Goal: Obtain resource: Download file/media

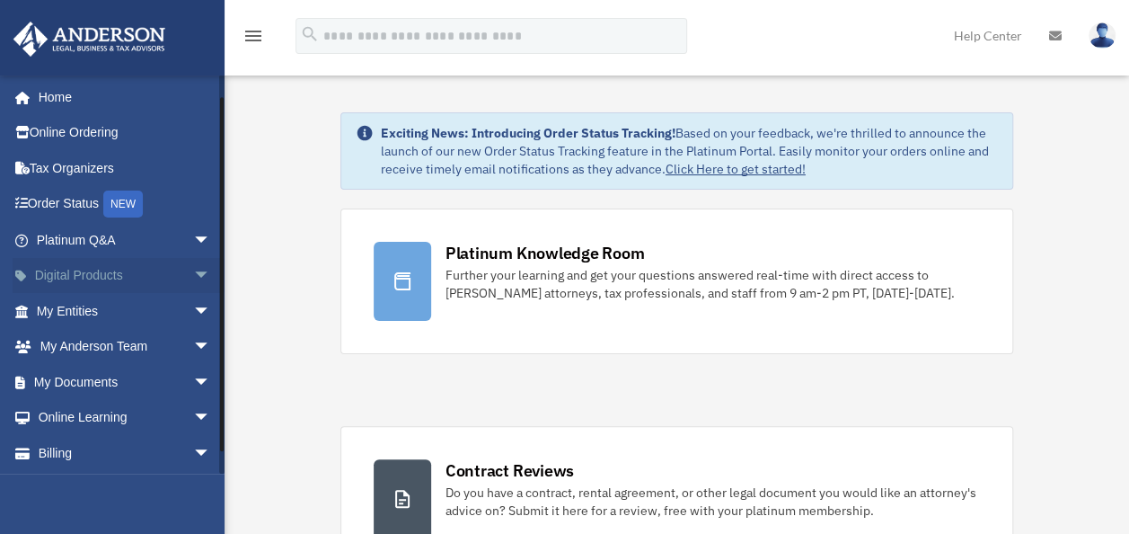
scroll to position [36, 0]
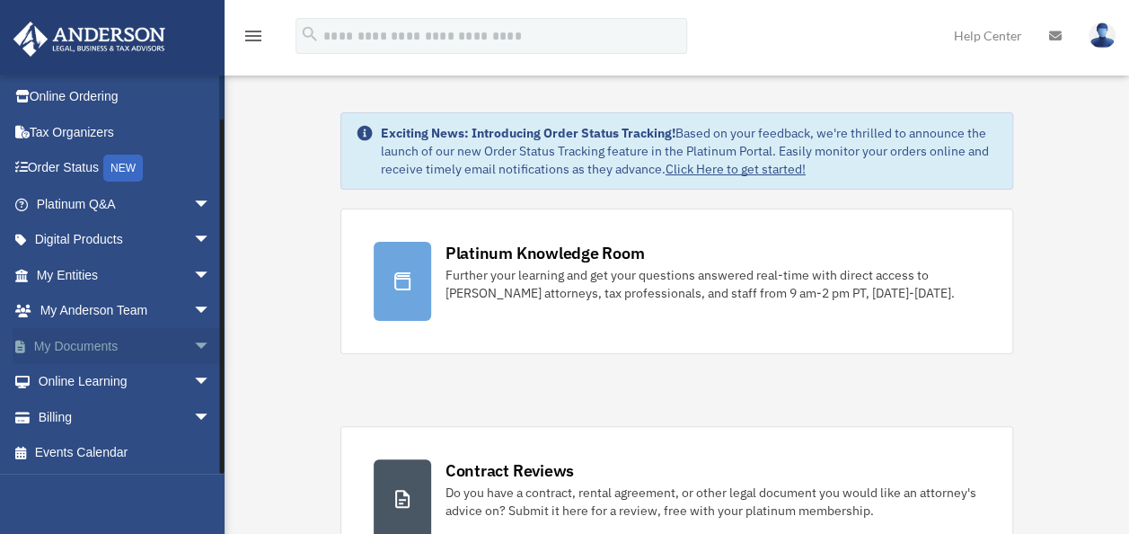
click at [193, 341] on span "arrow_drop_down" at bounding box center [211, 346] width 36 height 37
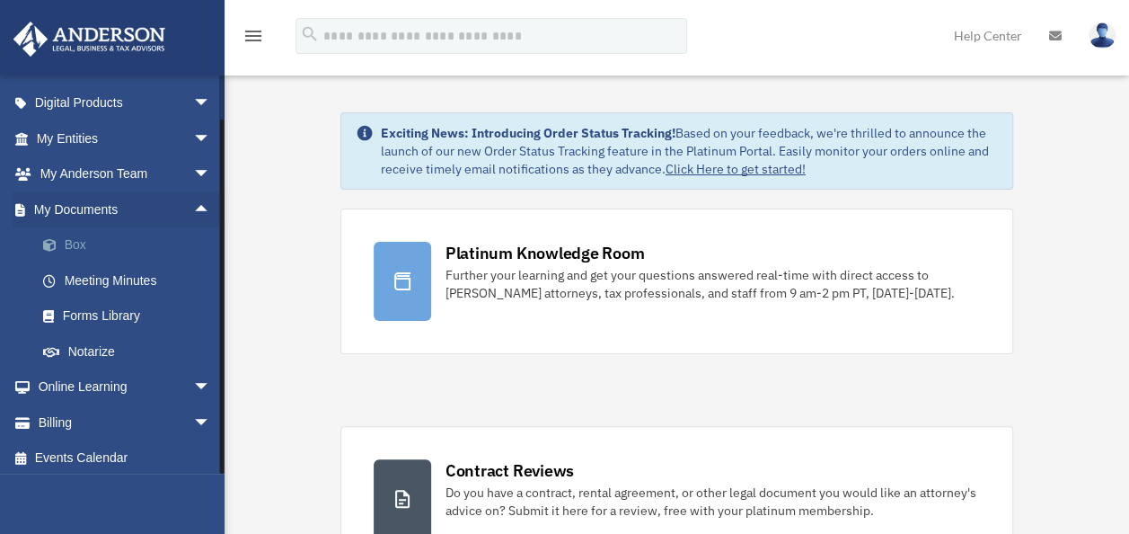
scroll to position [178, 0]
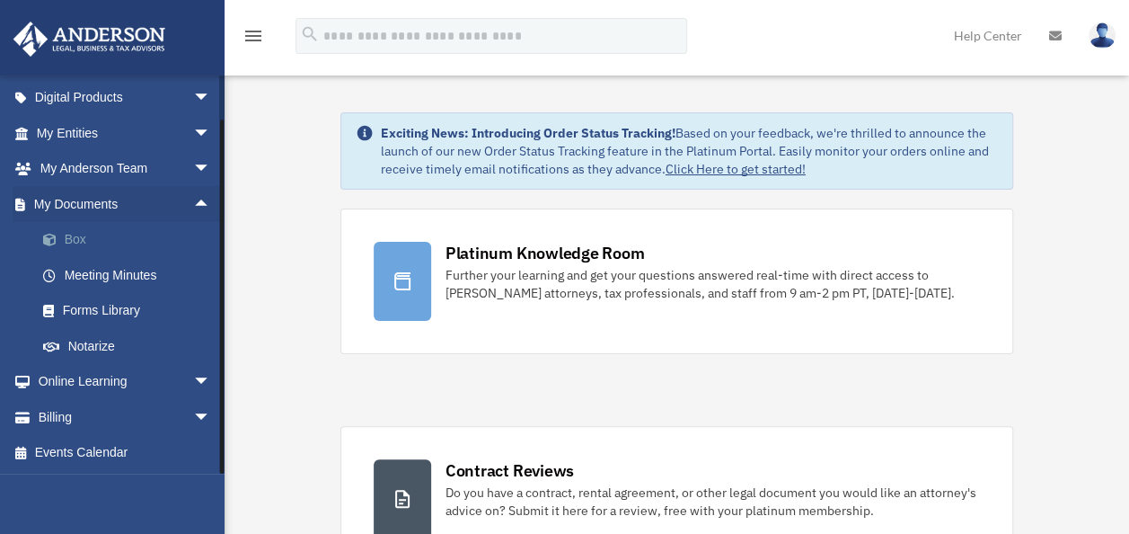
click at [53, 243] on span at bounding box center [59, 240] width 12 height 13
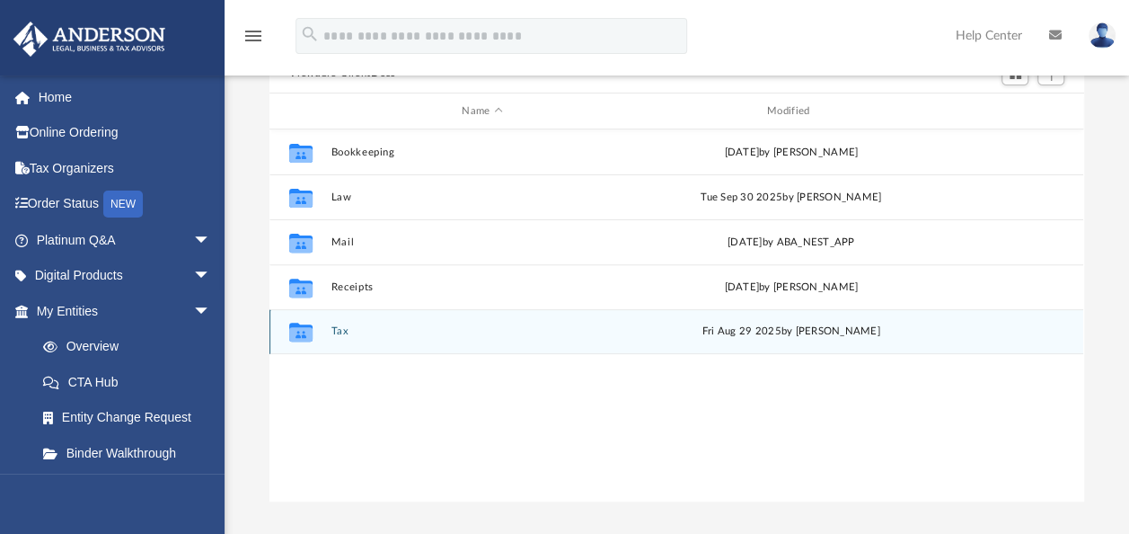
scroll to position [180, 0]
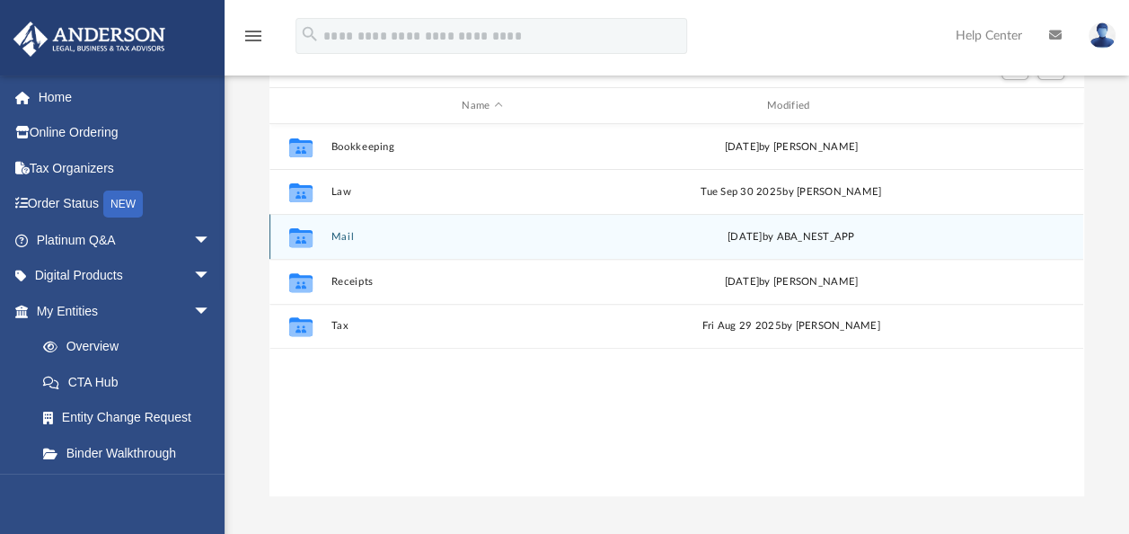
click at [341, 234] on button "Mail" at bounding box center [482, 237] width 302 height 12
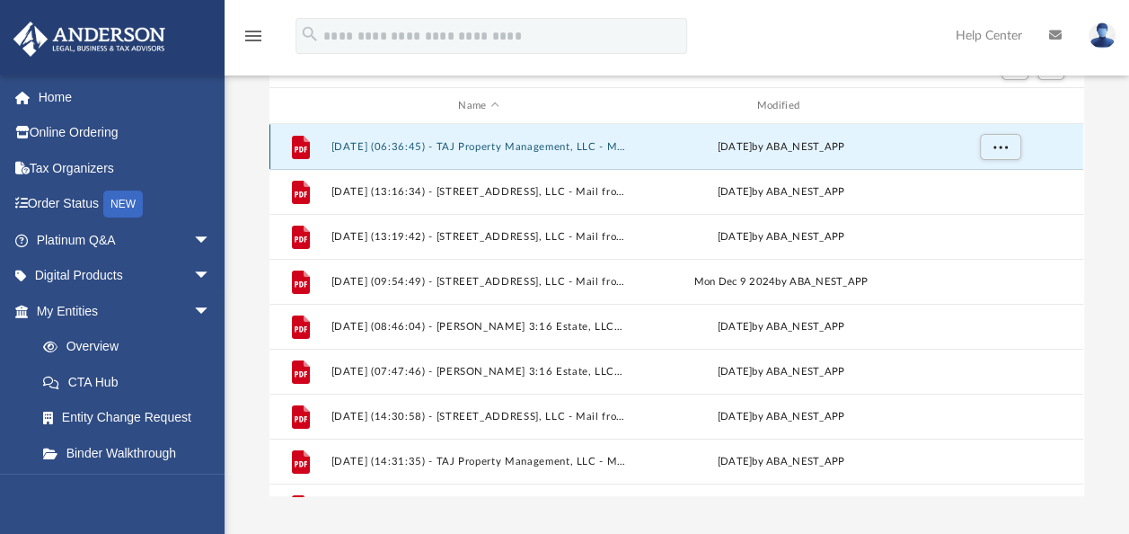
click at [508, 144] on button "[DATE] (06:36:45) - TAJ Property Management, LLC - Mail from [US_STATE] State D…" at bounding box center [478, 147] width 295 height 12
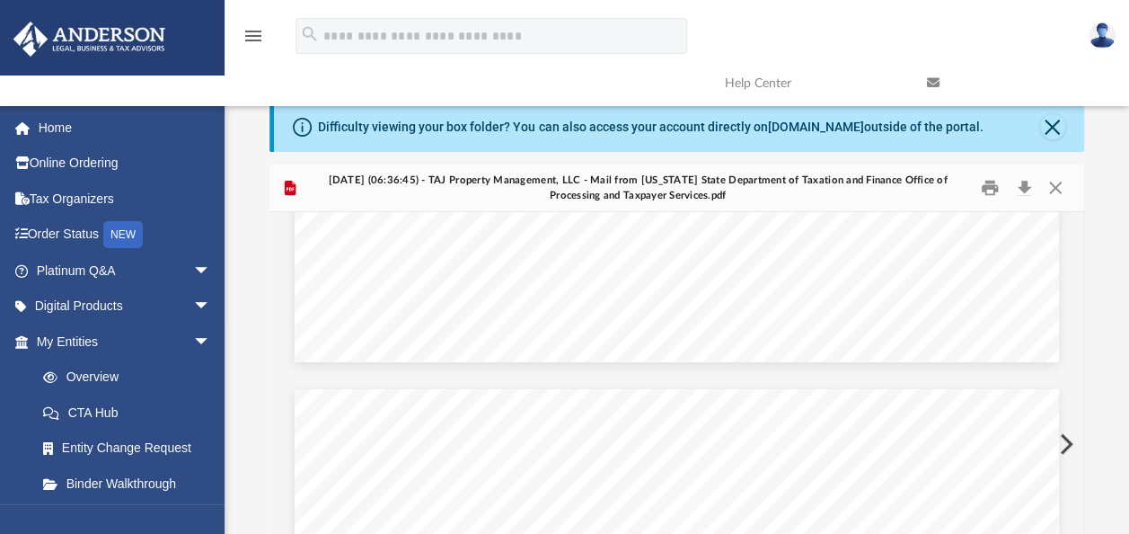
scroll to position [2869, 0]
click at [990, 181] on button "Print" at bounding box center [990, 188] width 36 height 28
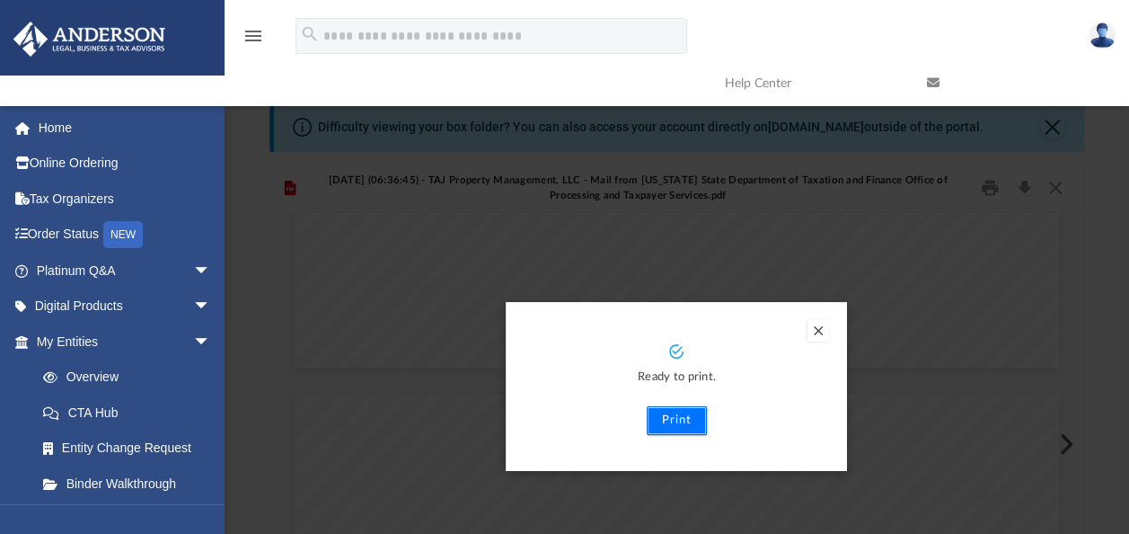
click at [676, 420] on button "Print" at bounding box center [677, 420] width 60 height 29
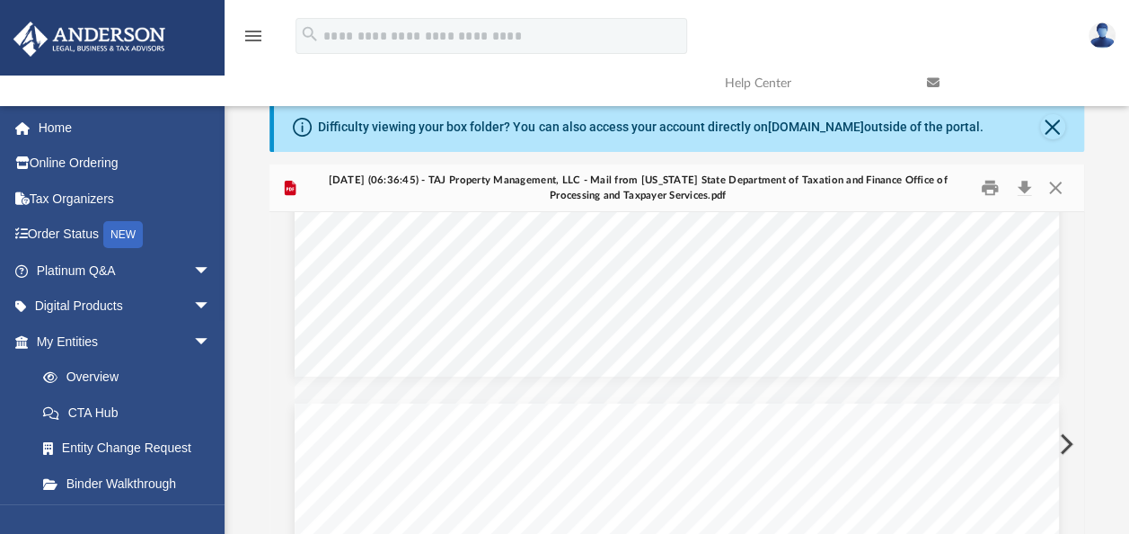
scroll to position [2858, 0]
click at [1055, 128] on button "Close" at bounding box center [1052, 126] width 25 height 25
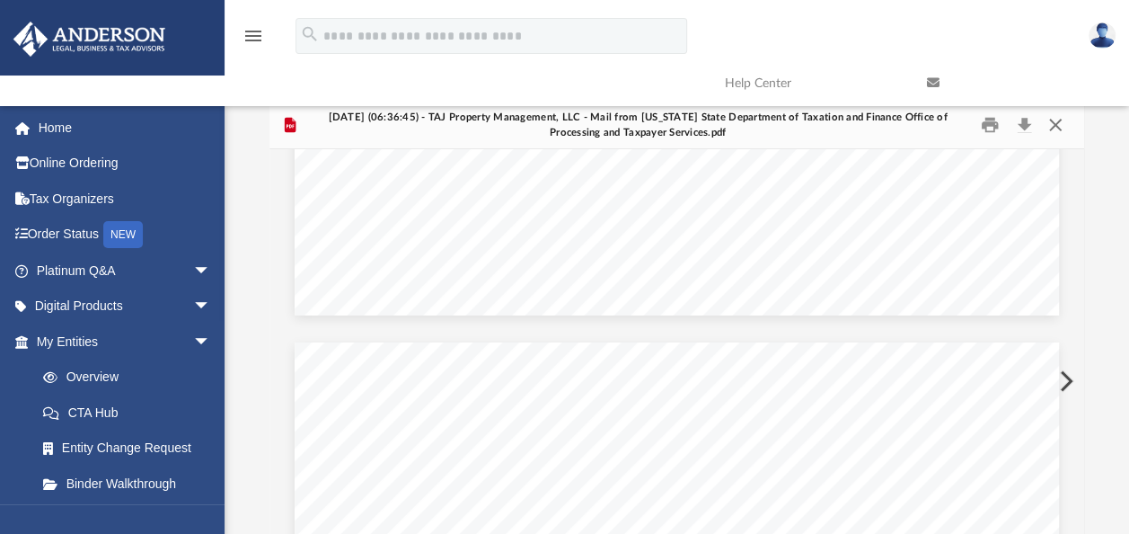
click at [1054, 124] on button "Close" at bounding box center [1055, 125] width 32 height 28
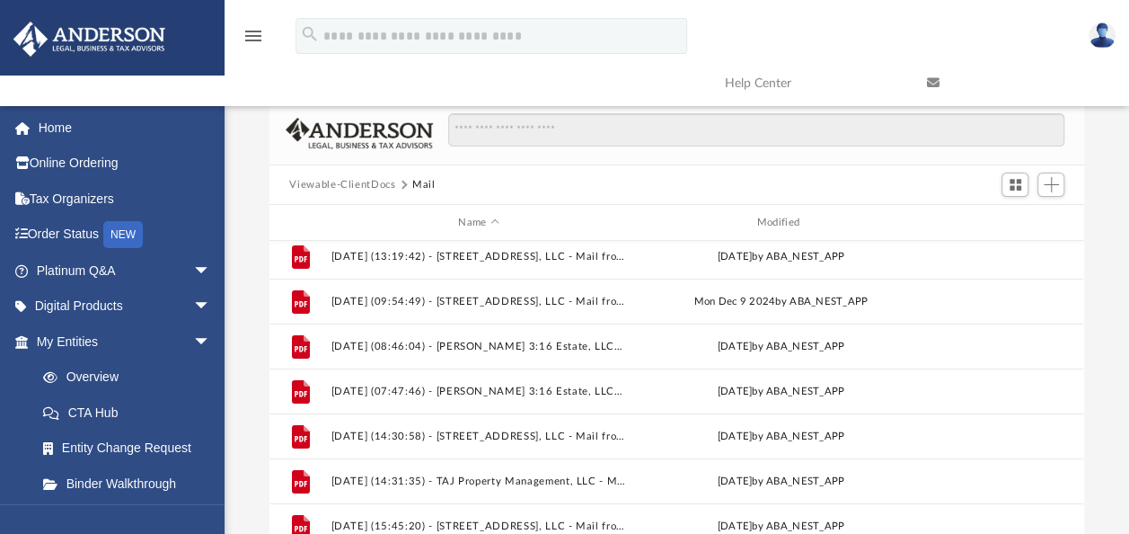
scroll to position [345, 0]
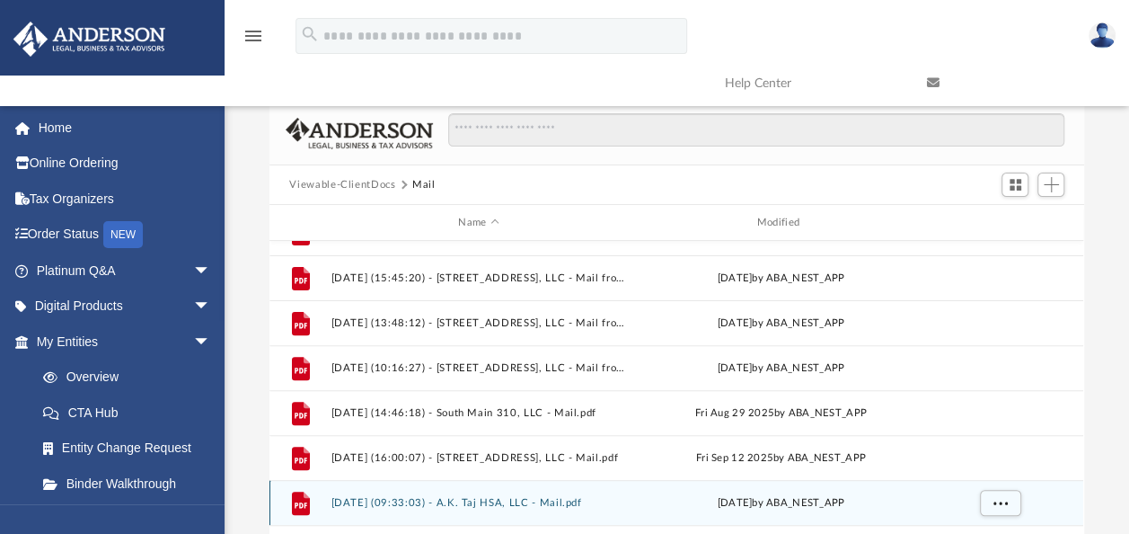
click at [492, 501] on button "[DATE] (09:33:03) - A.K. Taj HSA, LLC - Mail.pdf" at bounding box center [478, 503] width 295 height 12
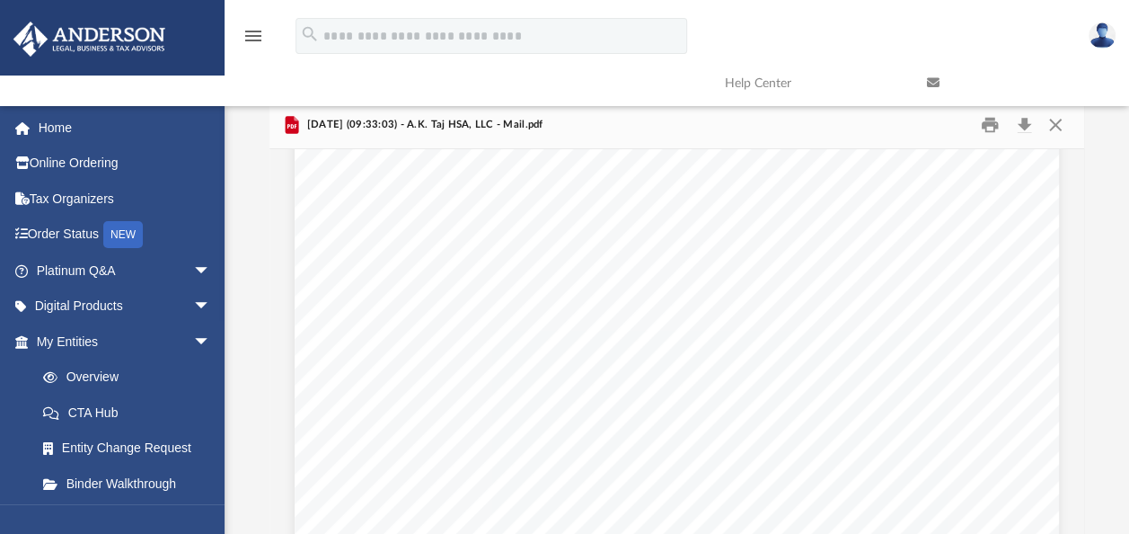
scroll to position [0, 0]
click at [1054, 126] on button "Close" at bounding box center [1055, 125] width 32 height 28
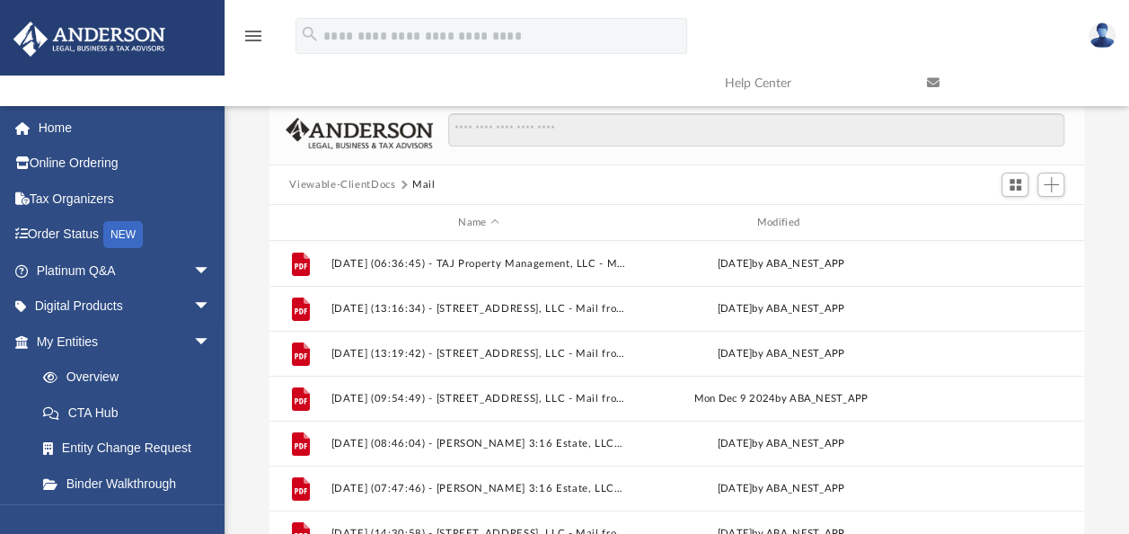
click at [362, 189] on button "Viewable-ClientDocs" at bounding box center [342, 185] width 106 height 16
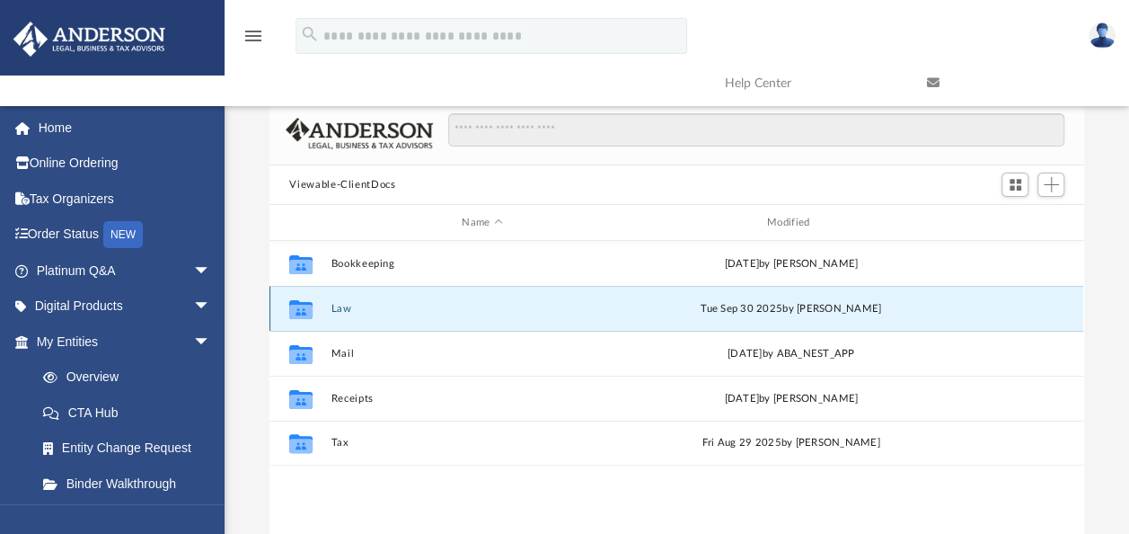
click at [339, 303] on button "Law" at bounding box center [482, 309] width 302 height 12
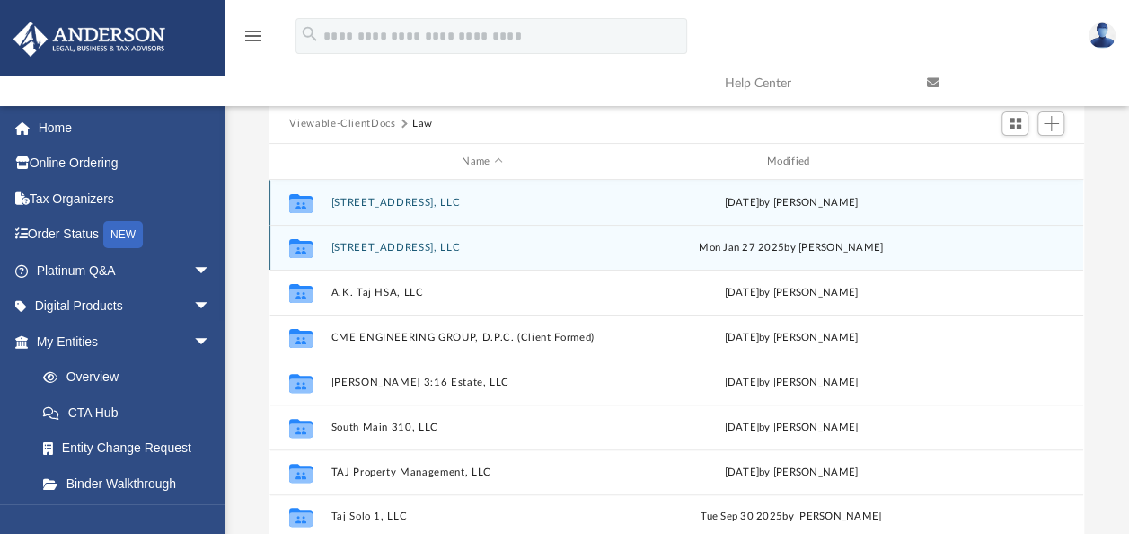
scroll to position [90, 0]
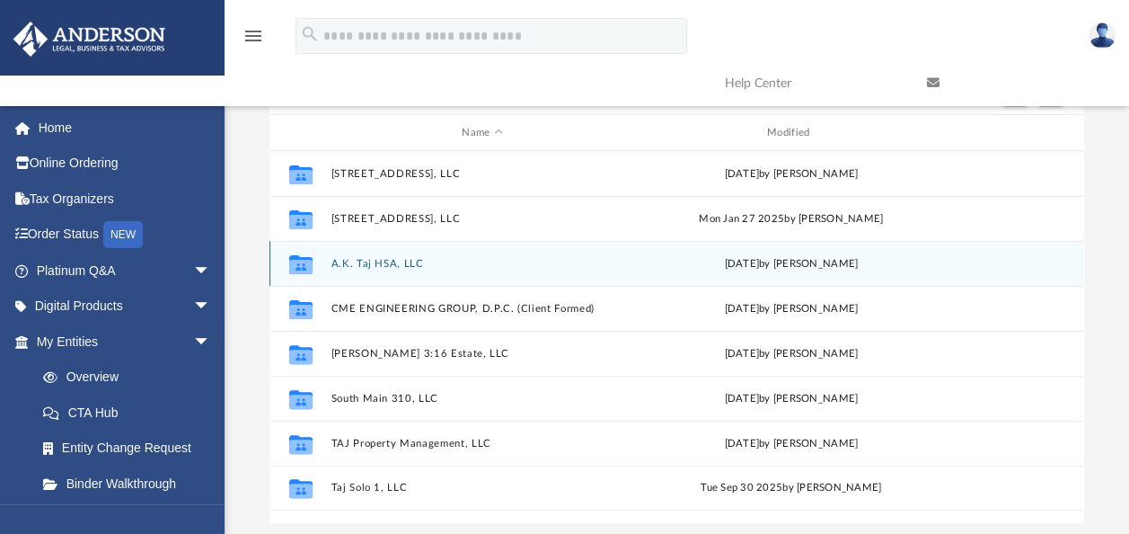
click at [397, 264] on button "A.K. Taj HSA, LLC" at bounding box center [482, 264] width 302 height 12
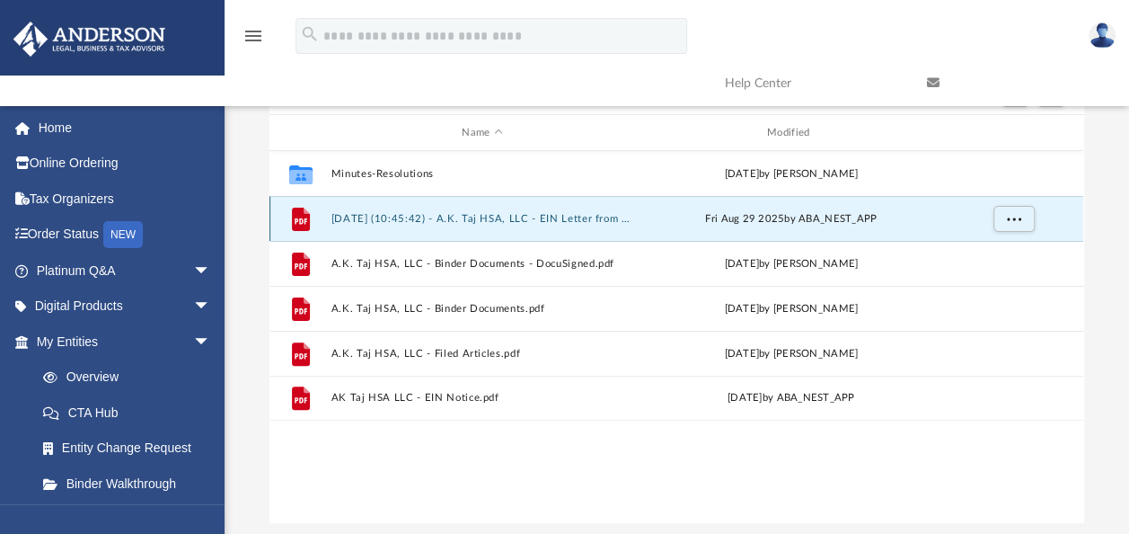
click at [560, 218] on button "2025.08.29 (10:45:42) - A.K. Taj HSA, LLC - EIN Letter from IRS.pdf" at bounding box center [482, 219] width 302 height 12
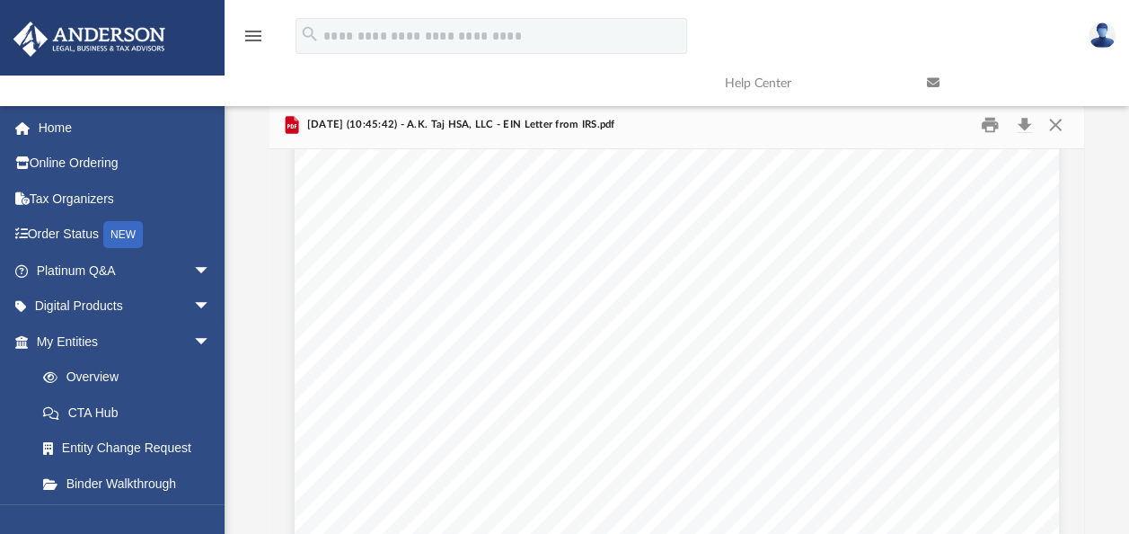
scroll to position [0, 0]
click at [994, 119] on button "Print" at bounding box center [990, 125] width 36 height 28
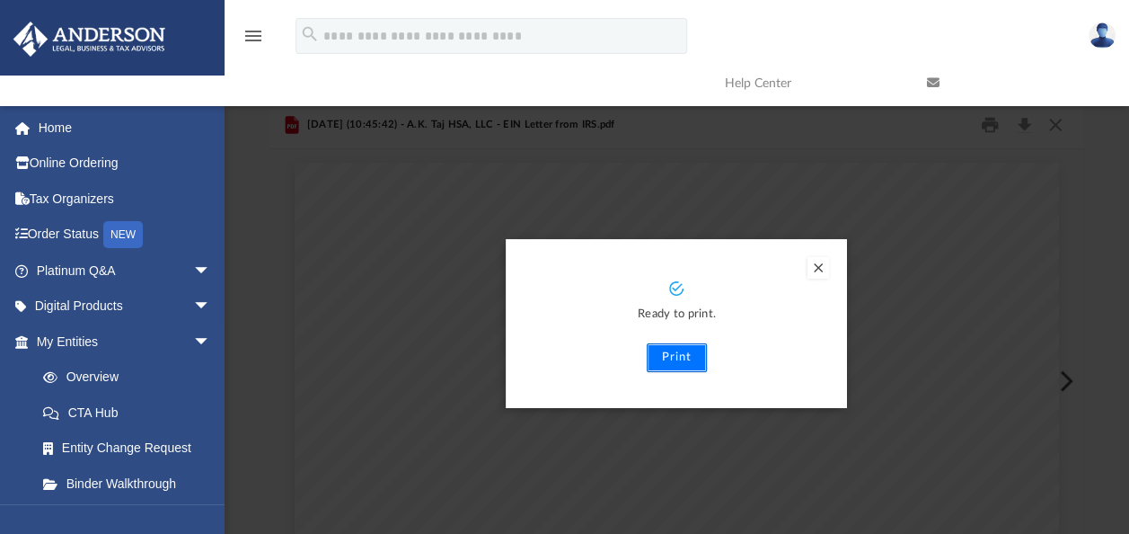
click at [670, 360] on button "Print" at bounding box center [677, 357] width 60 height 29
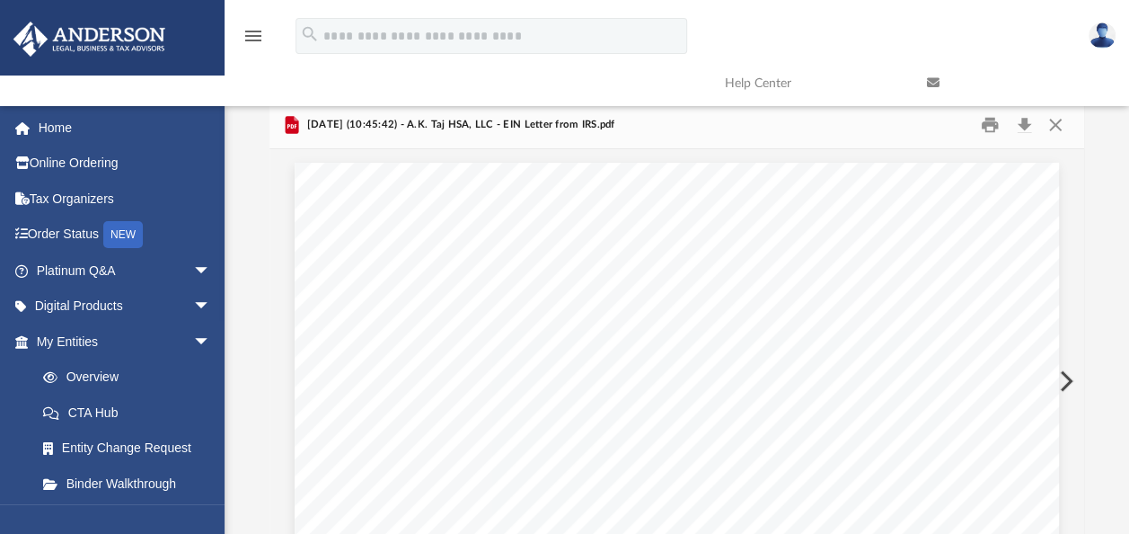
click at [1060, 117] on link at bounding box center [1015, 83] width 202 height 71
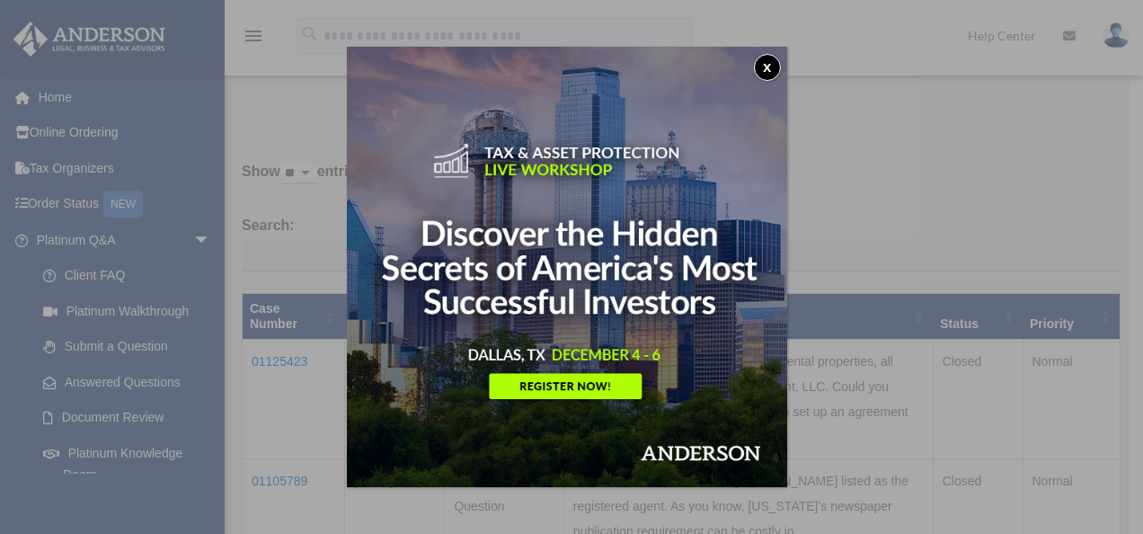
click at [765, 64] on button "x" at bounding box center [767, 67] width 27 height 27
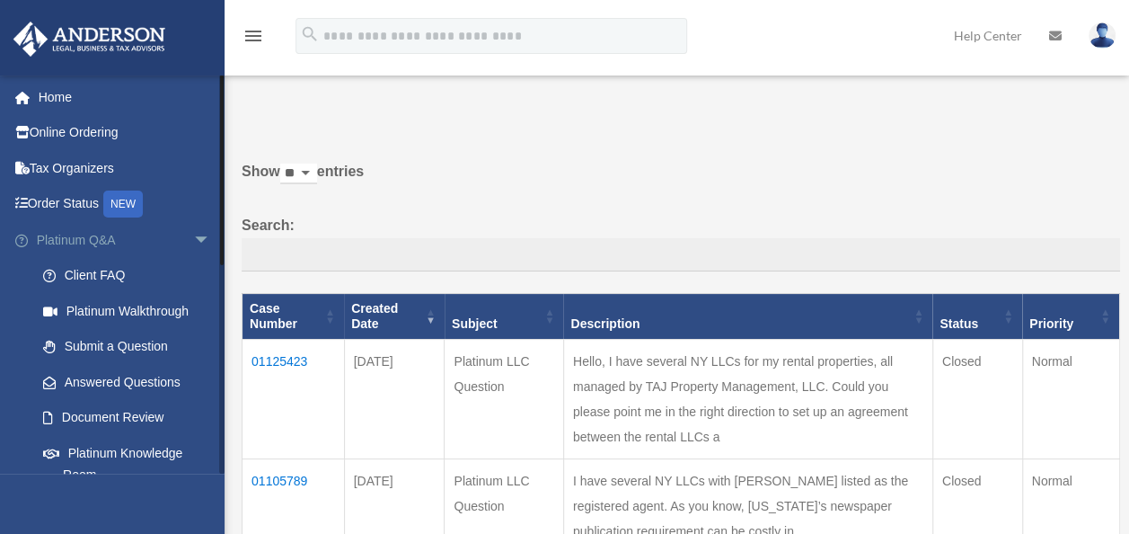
click at [193, 237] on span "arrow_drop_down" at bounding box center [211, 240] width 36 height 37
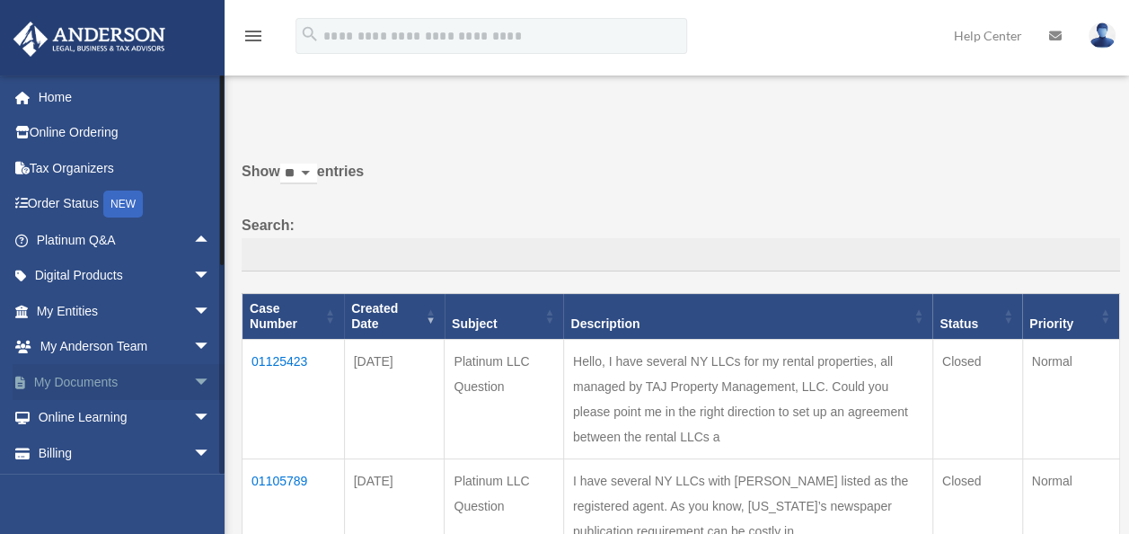
click at [193, 376] on span "arrow_drop_down" at bounding box center [211, 382] width 36 height 37
click at [61, 412] on span at bounding box center [59, 417] width 12 height 13
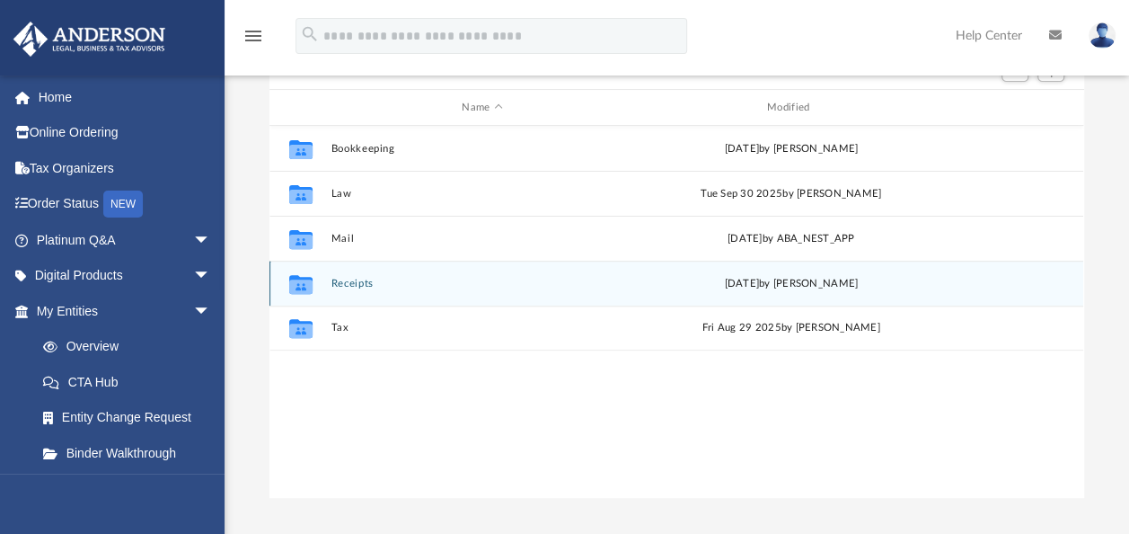
scroll to position [180, 0]
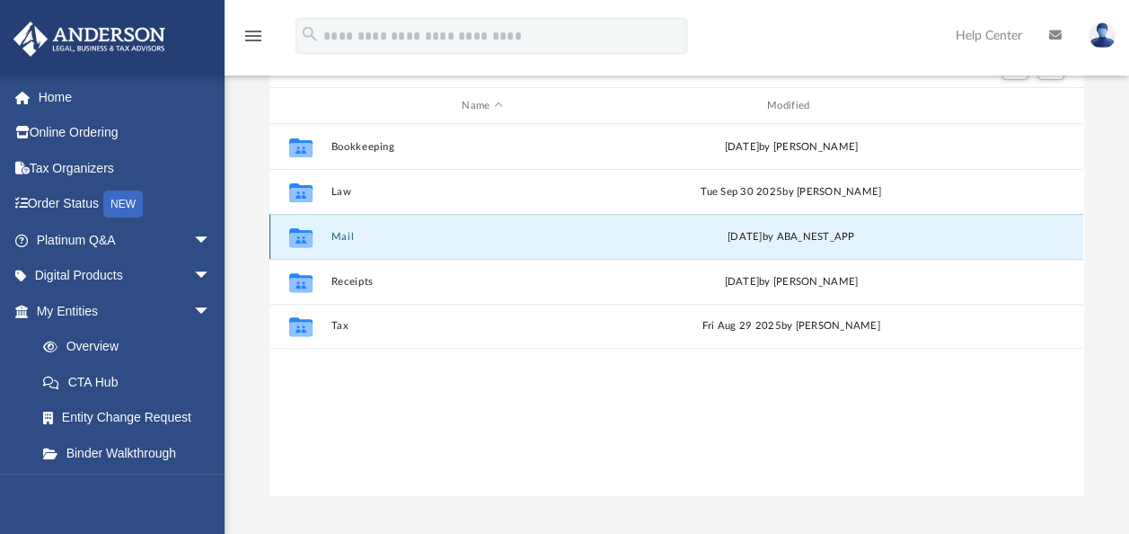
click at [346, 234] on button "Mail" at bounding box center [482, 237] width 302 height 12
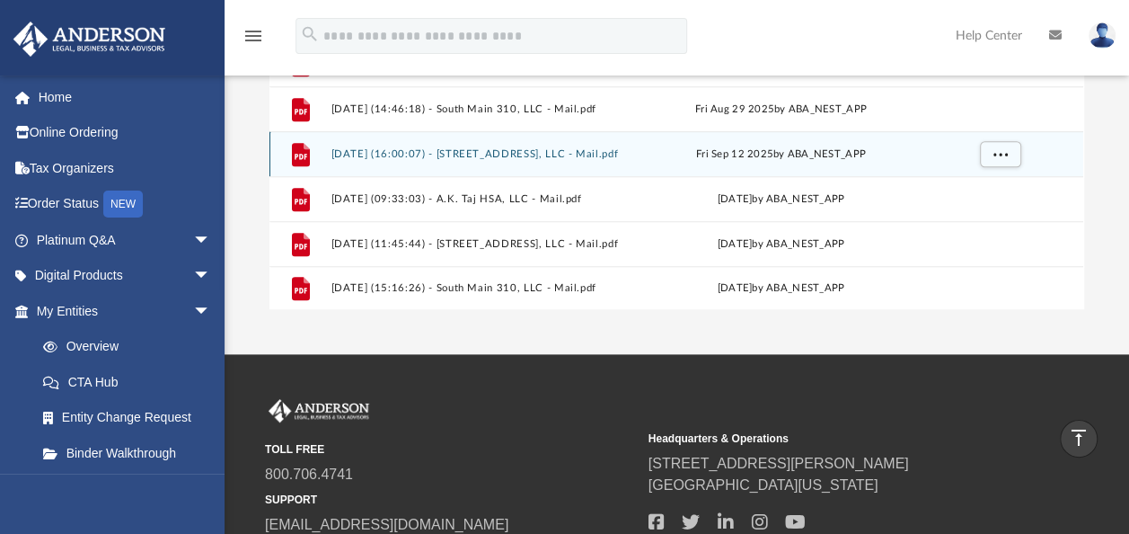
scroll to position [329, 0]
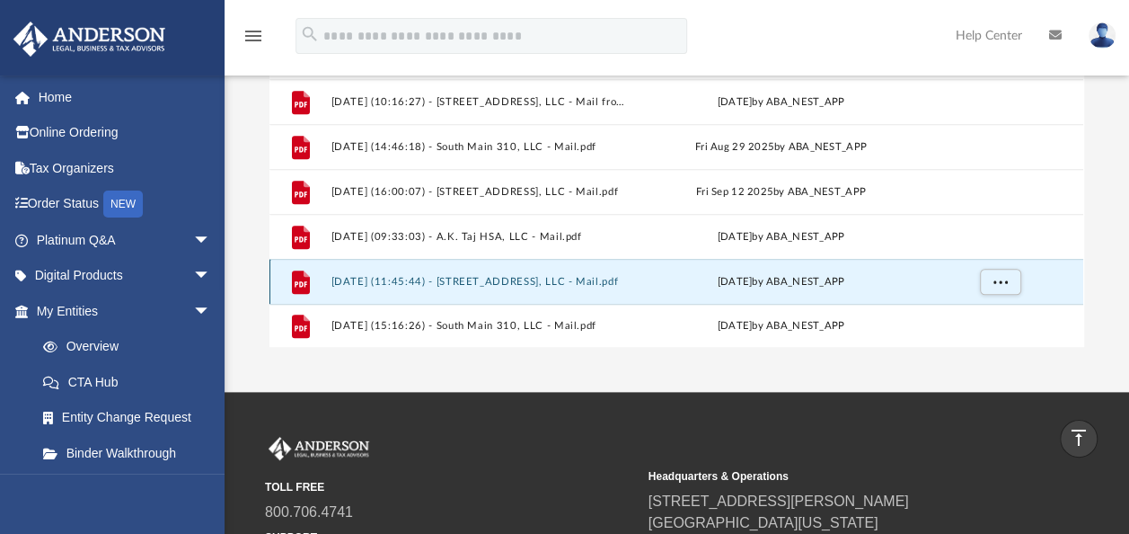
click at [518, 283] on button "[DATE] (11:45:44) - [STREET_ADDRESS], LLC - Mail.pdf" at bounding box center [478, 282] width 295 height 12
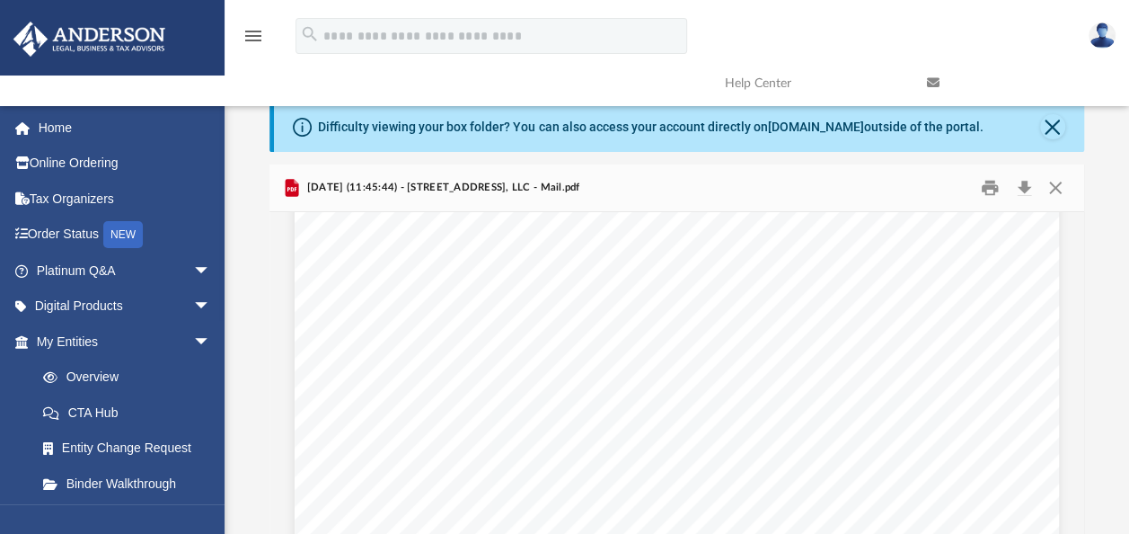
scroll to position [0, 0]
click at [994, 185] on button "Print" at bounding box center [990, 188] width 36 height 28
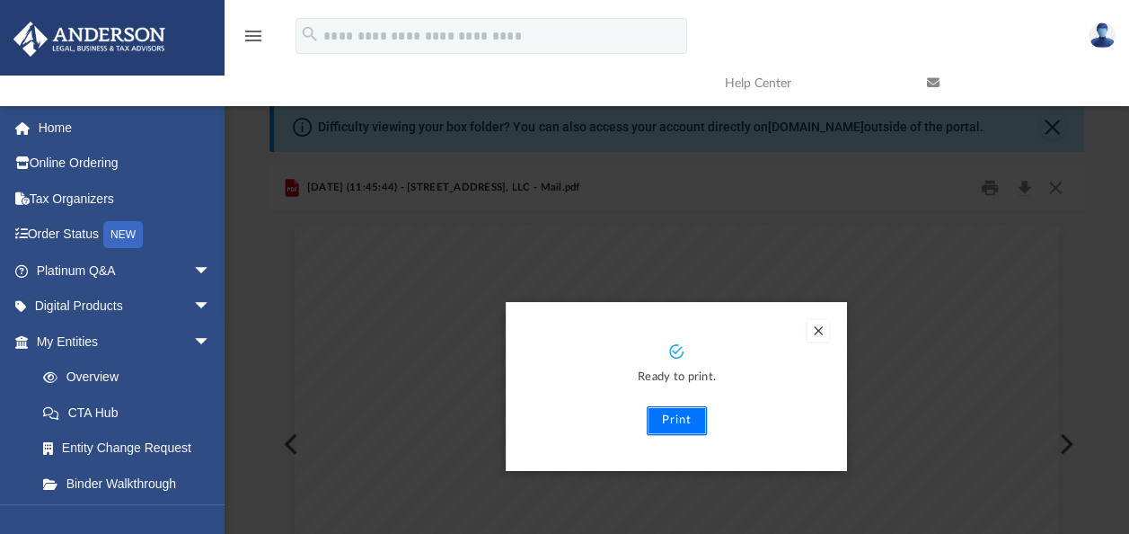
click at [667, 420] on button "Print" at bounding box center [677, 420] width 60 height 29
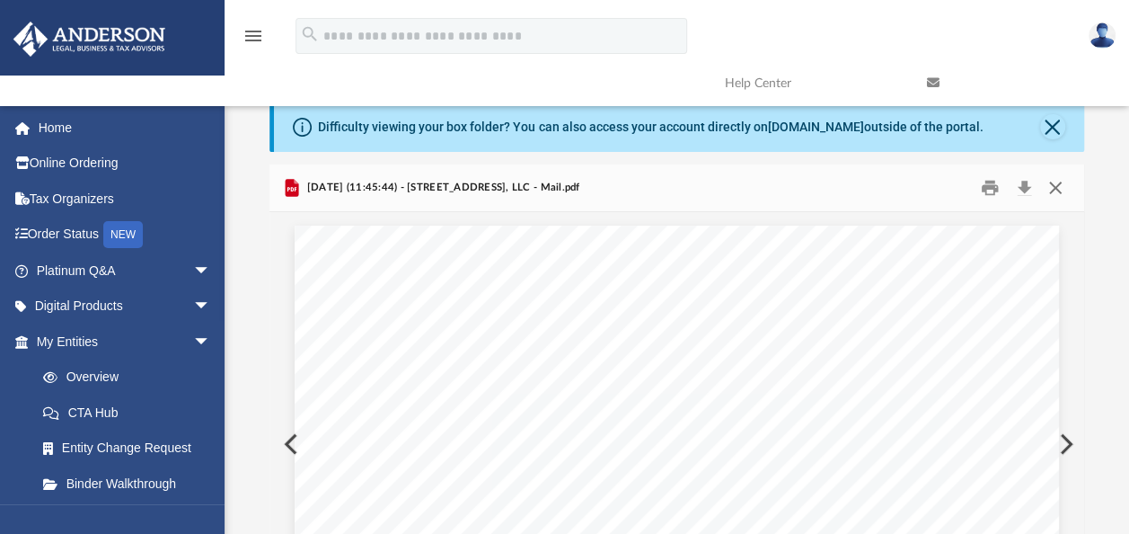
click at [1056, 190] on button "Close" at bounding box center [1055, 188] width 32 height 28
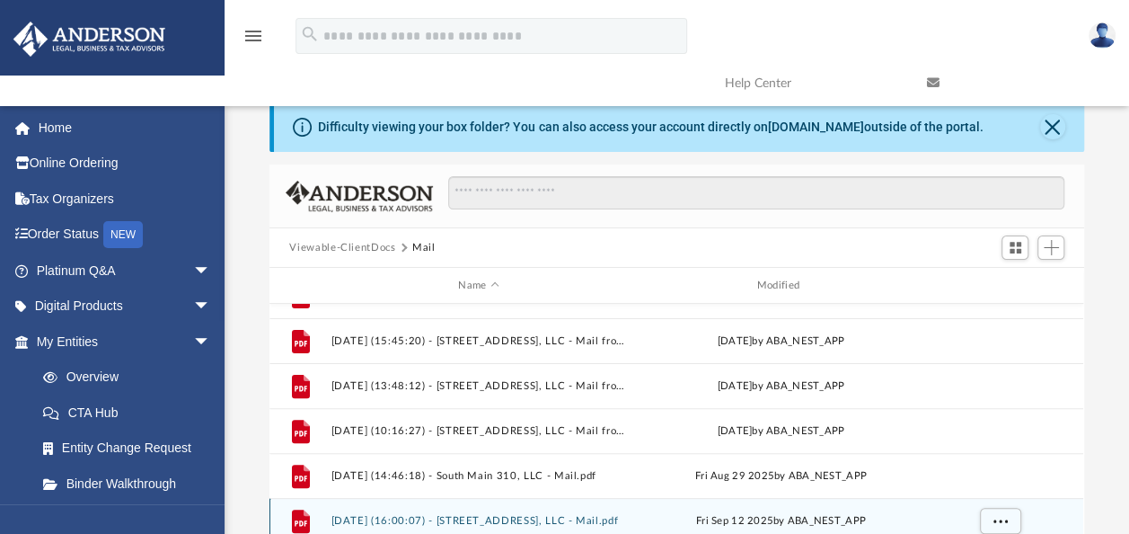
scroll to position [342, 0]
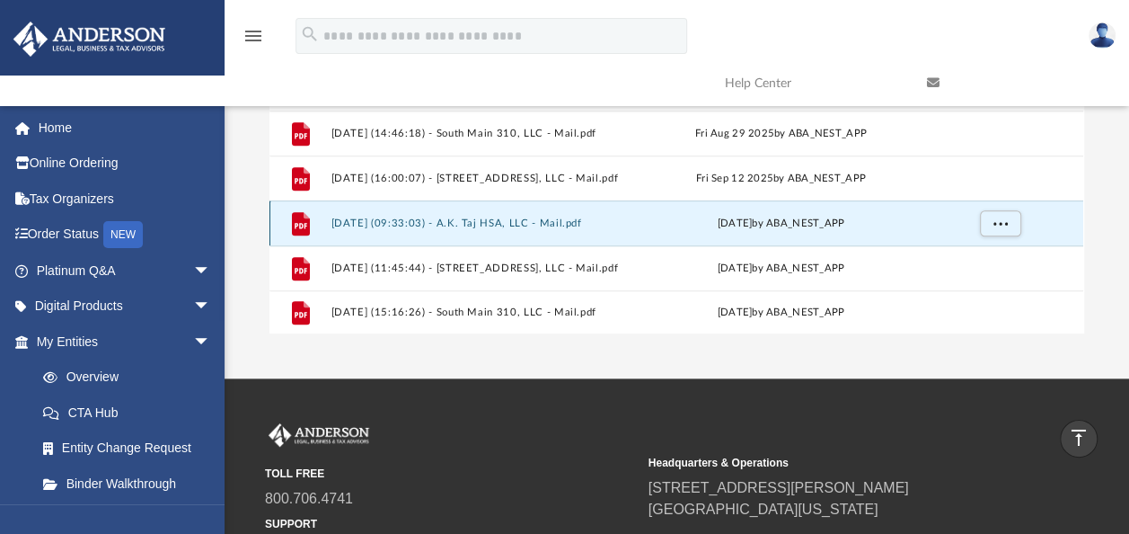
click at [508, 217] on button "[DATE] (09:33:03) - A.K. Taj HSA, LLC - Mail.pdf" at bounding box center [478, 223] width 295 height 12
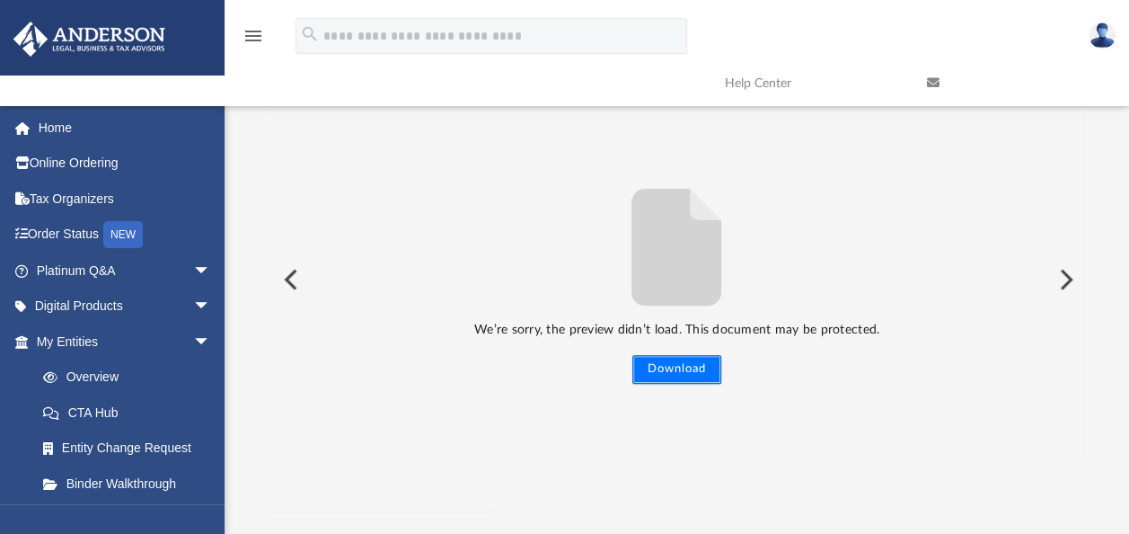
click at [654, 365] on button "Download" at bounding box center [676, 369] width 89 height 29
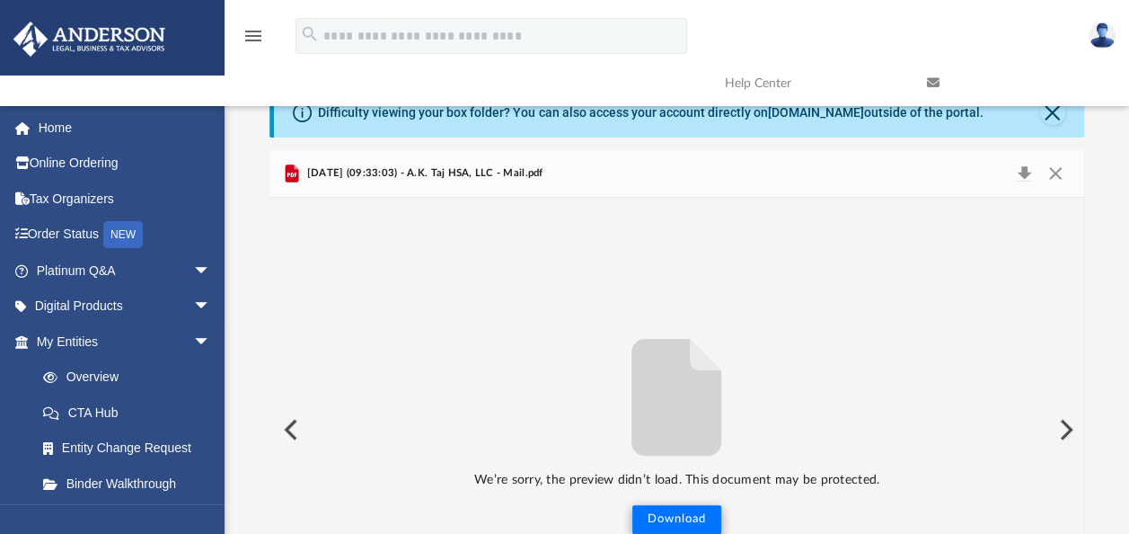
scroll to position [0, 0]
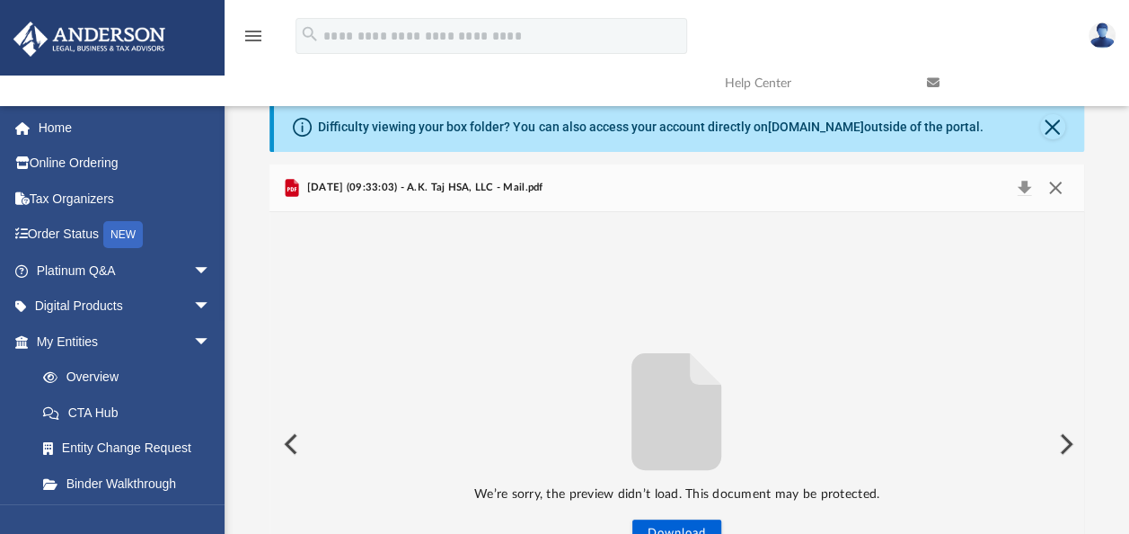
click at [1056, 185] on button "Close" at bounding box center [1055, 187] width 32 height 25
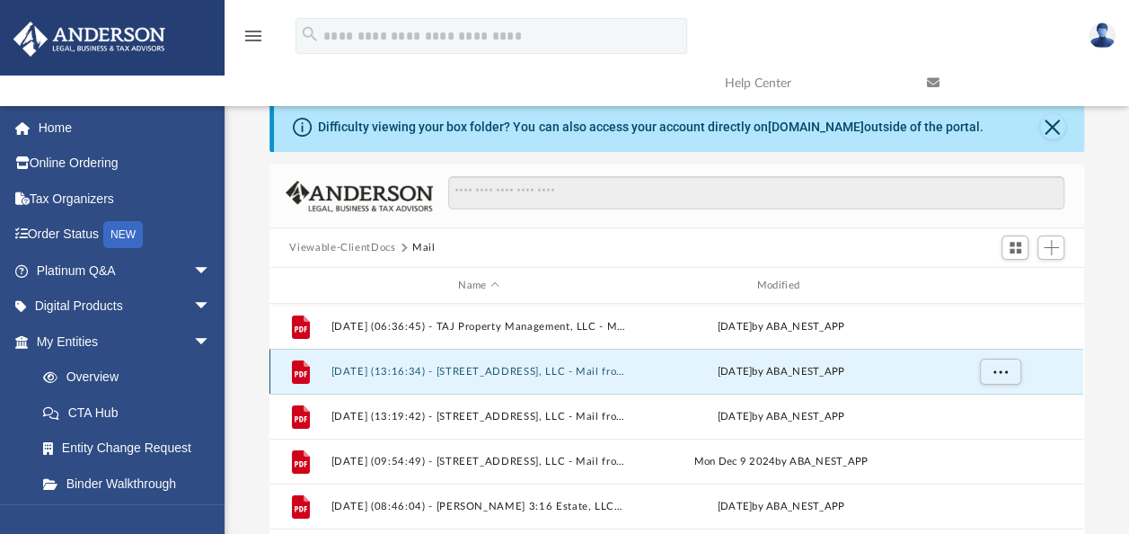
click at [508, 368] on button "[DATE] (13:16:34) - [STREET_ADDRESS], LLC - Mail from [US_STATE] State Departme…" at bounding box center [478, 372] width 295 height 12
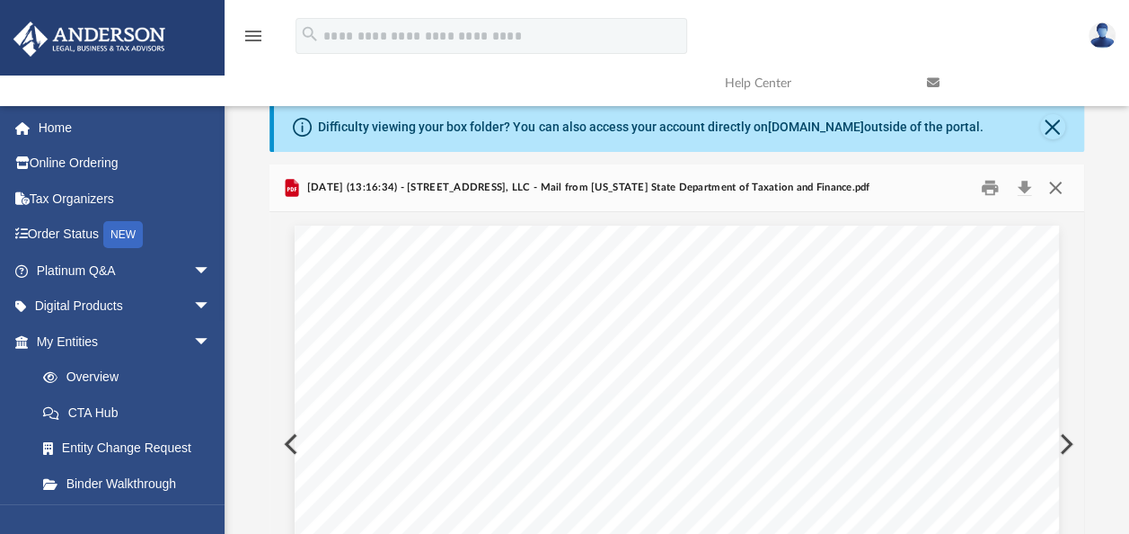
click at [1062, 190] on button "Close" at bounding box center [1055, 188] width 32 height 28
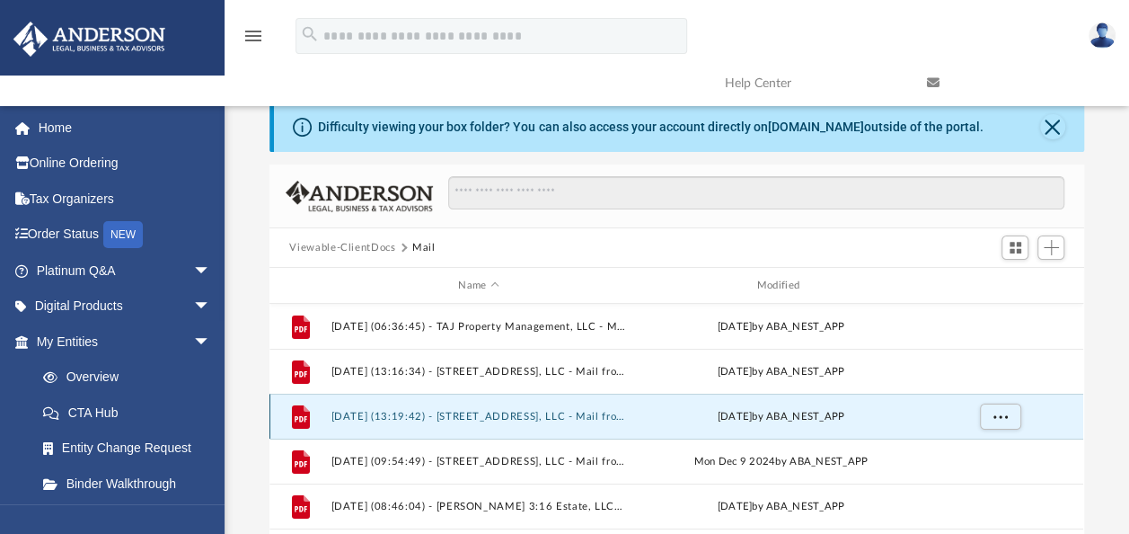
click at [516, 417] on button "[DATE] (13:19:42) - [STREET_ADDRESS], LLC - Mail from [US_STATE] State Departme…" at bounding box center [478, 417] width 295 height 12
